Goal: Task Accomplishment & Management: Use online tool/utility

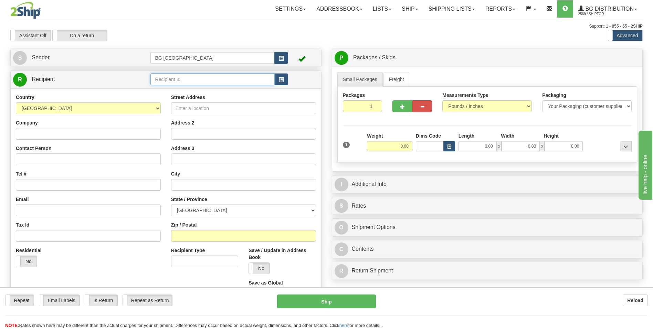
click at [189, 79] on input "text" at bounding box center [213, 79] width 124 height 12
click at [191, 87] on div "60767" at bounding box center [211, 90] width 117 height 8
type input "60767"
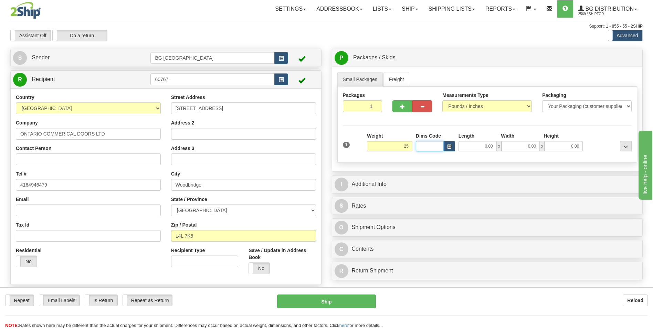
type input "25.00"
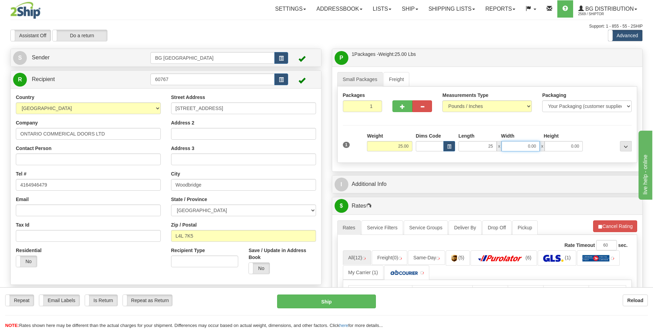
type input "25.00"
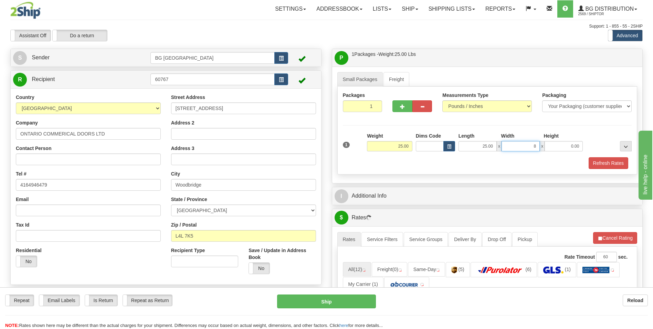
type input "8.00"
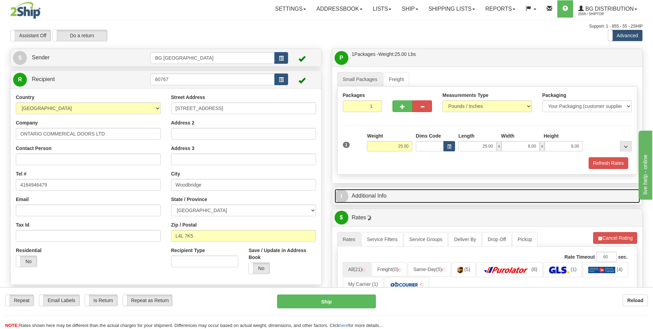
click at [363, 193] on link "I Additional Info" at bounding box center [488, 196] width 306 height 14
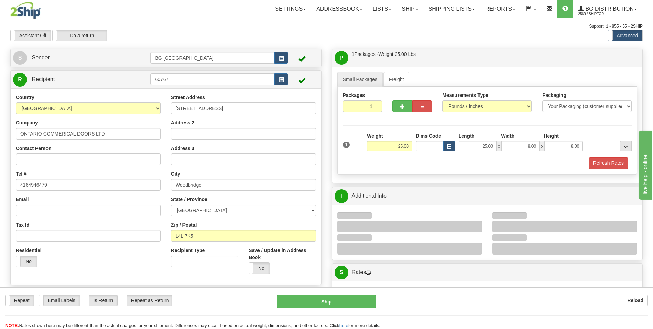
click at [546, 228] on div at bounding box center [565, 226] width 145 height 12
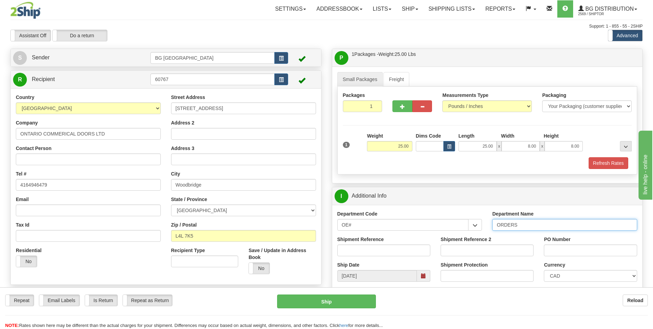
click at [524, 225] on input "ORDERS" at bounding box center [565, 225] width 145 height 12
type input "70182612-00"
click at [587, 253] on input "PO Number" at bounding box center [590, 250] width 93 height 12
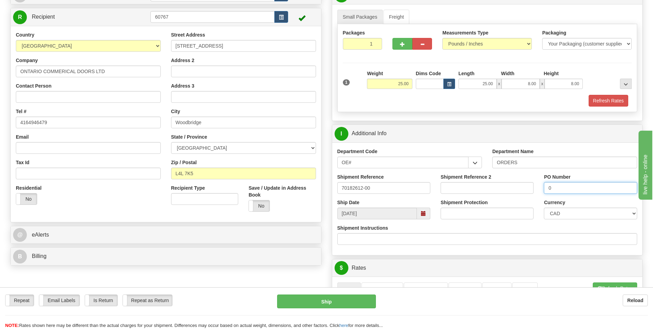
scroll to position [138, 0]
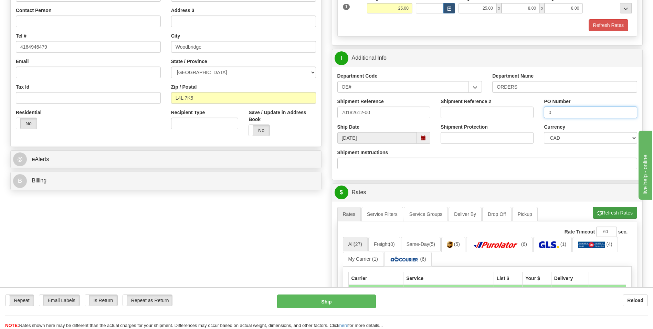
type input "0"
click at [602, 209] on button "Refresh Rates" at bounding box center [615, 213] width 44 height 12
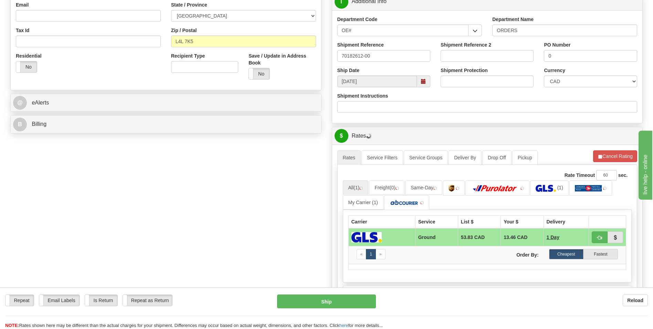
scroll to position [344, 0]
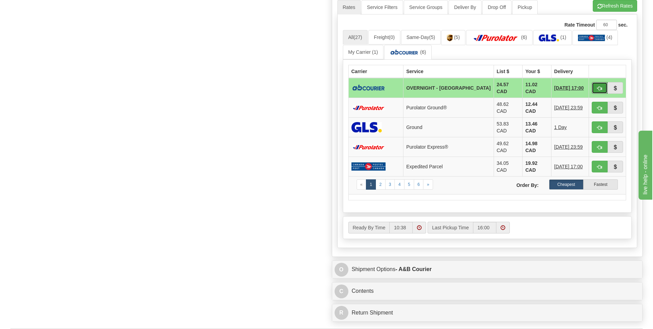
click at [603, 90] on button "button" at bounding box center [600, 88] width 16 height 12
type input "4"
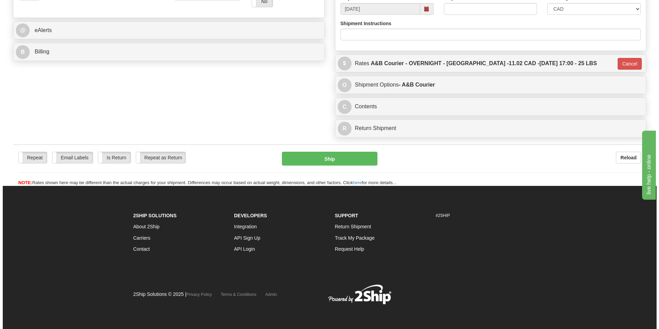
scroll to position [267, 0]
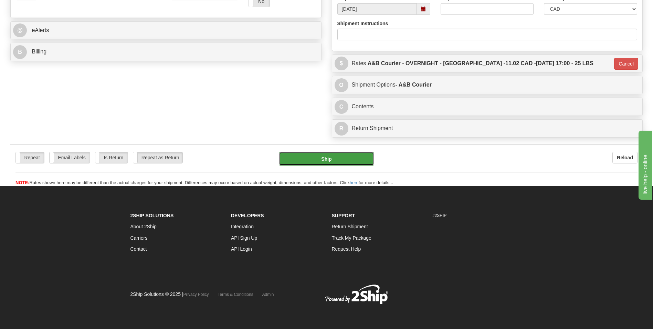
click at [333, 160] on button "Ship" at bounding box center [326, 159] width 95 height 14
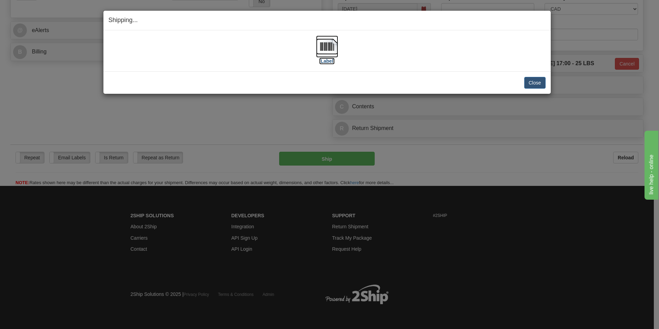
click at [319, 43] on img at bounding box center [327, 46] width 22 height 22
click at [536, 82] on button "Close" at bounding box center [534, 83] width 21 height 12
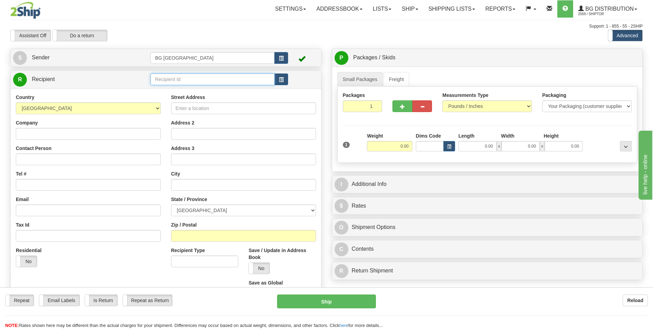
click at [166, 85] on input "text" at bounding box center [213, 79] width 124 height 12
click at [169, 91] on div "60035" at bounding box center [211, 90] width 117 height 8
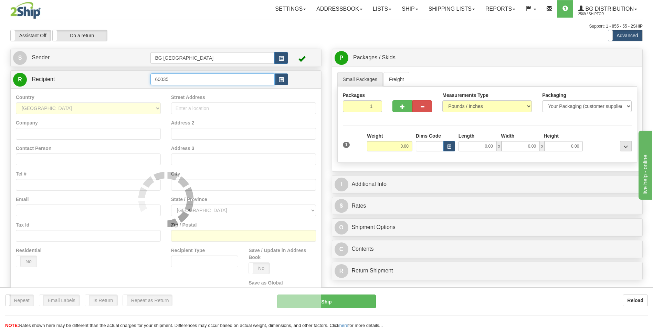
type input "60035"
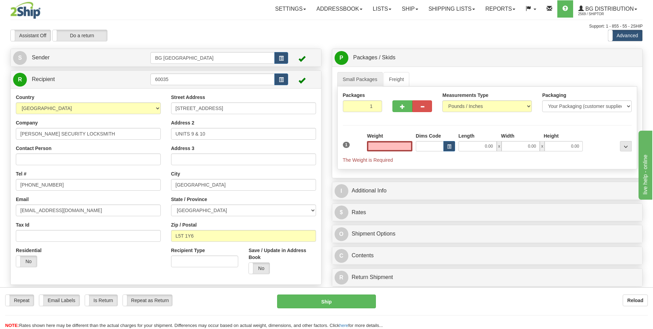
type input "0.00"
